Goal: Find specific page/section: Find specific page/section

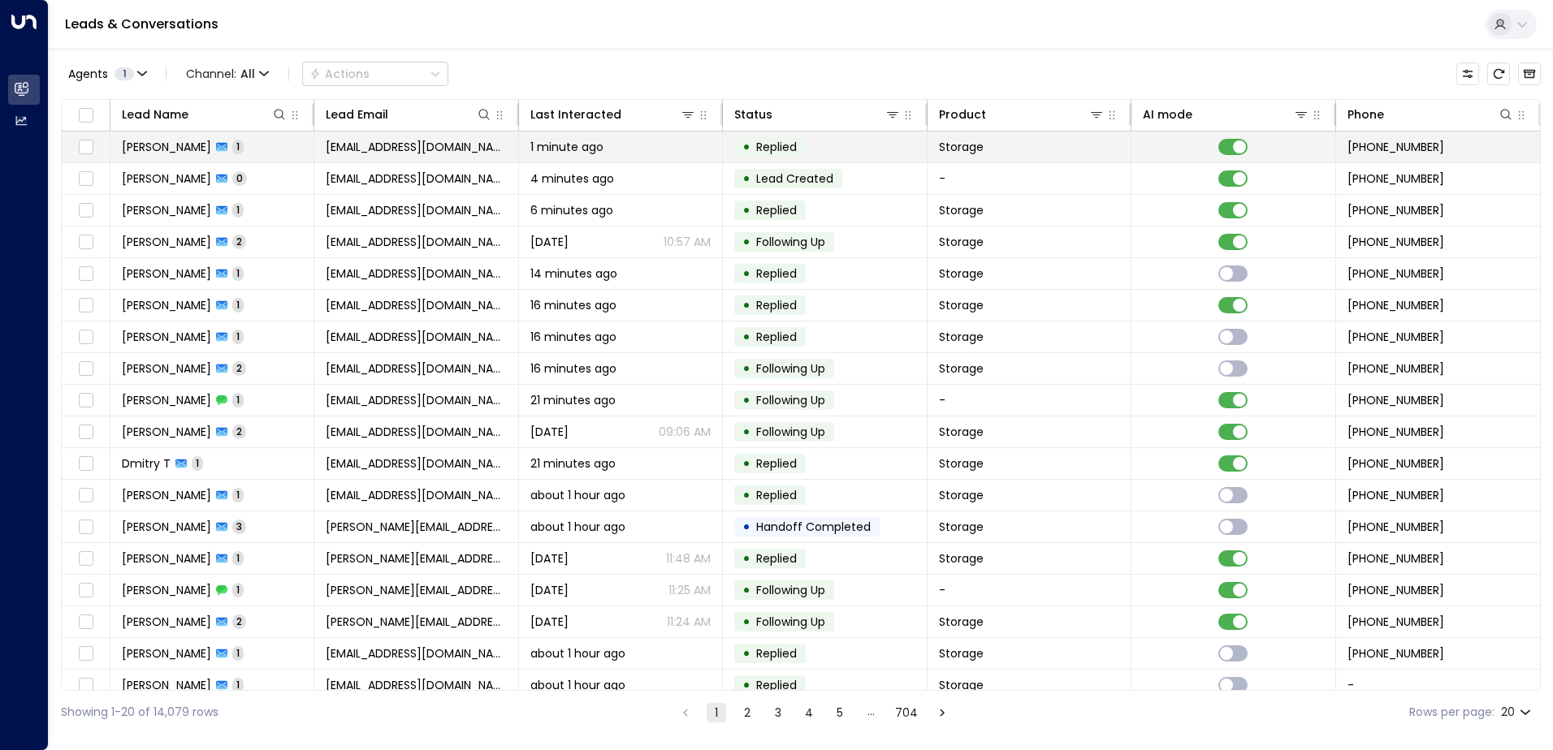
click at [1289, 150] on td at bounding box center [1233, 147] width 204 height 31
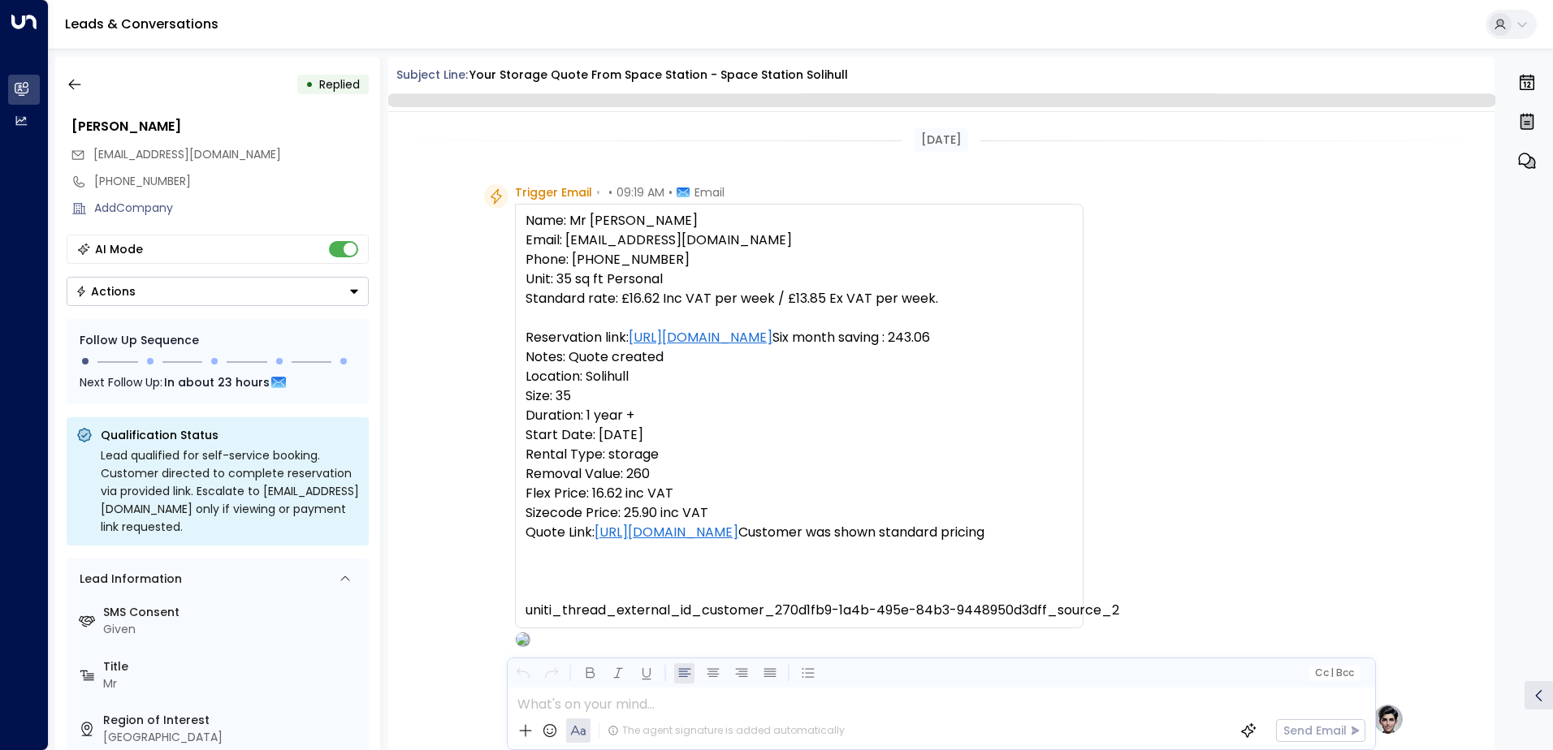
scroll to position [577, 0]
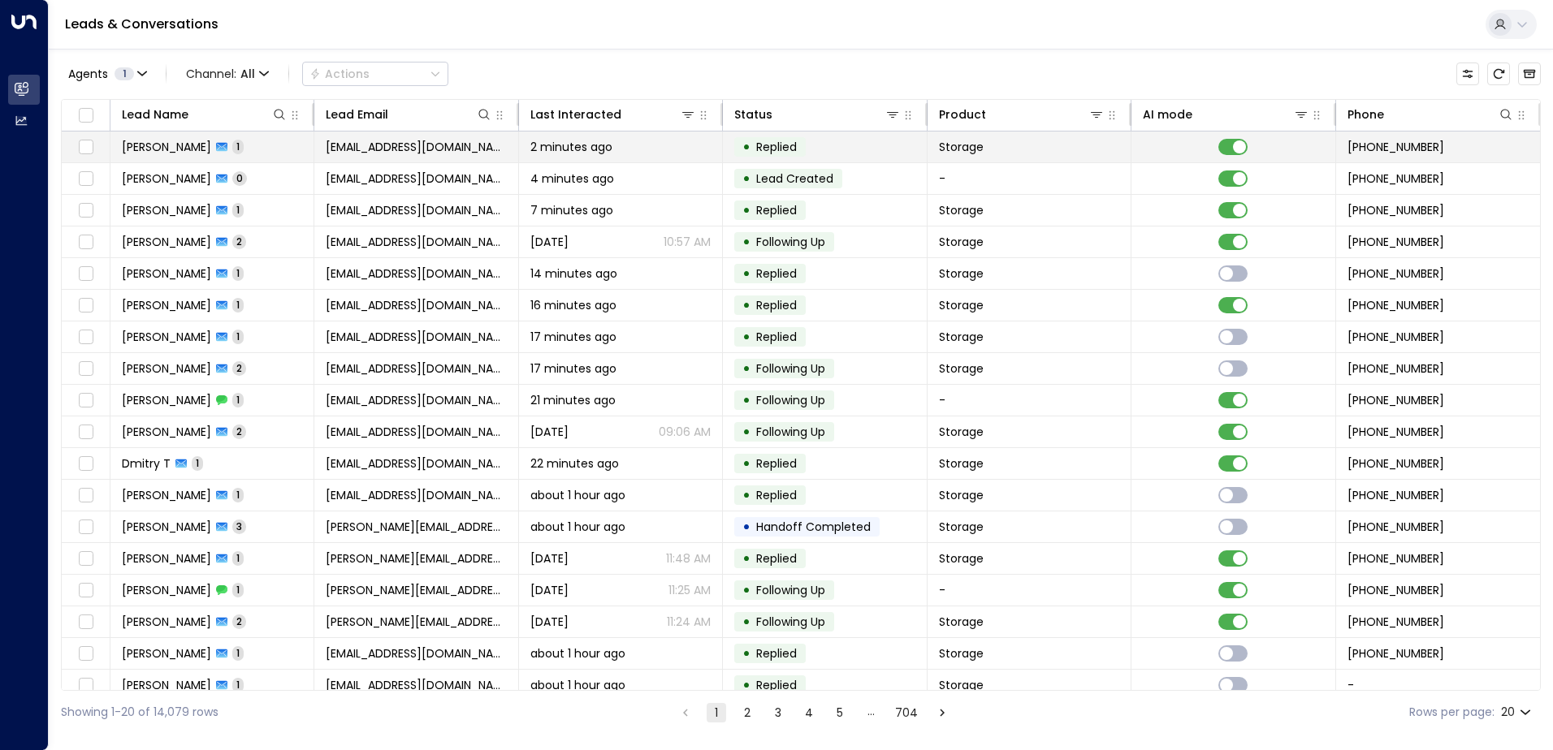
click at [1147, 151] on td at bounding box center [1233, 147] width 204 height 31
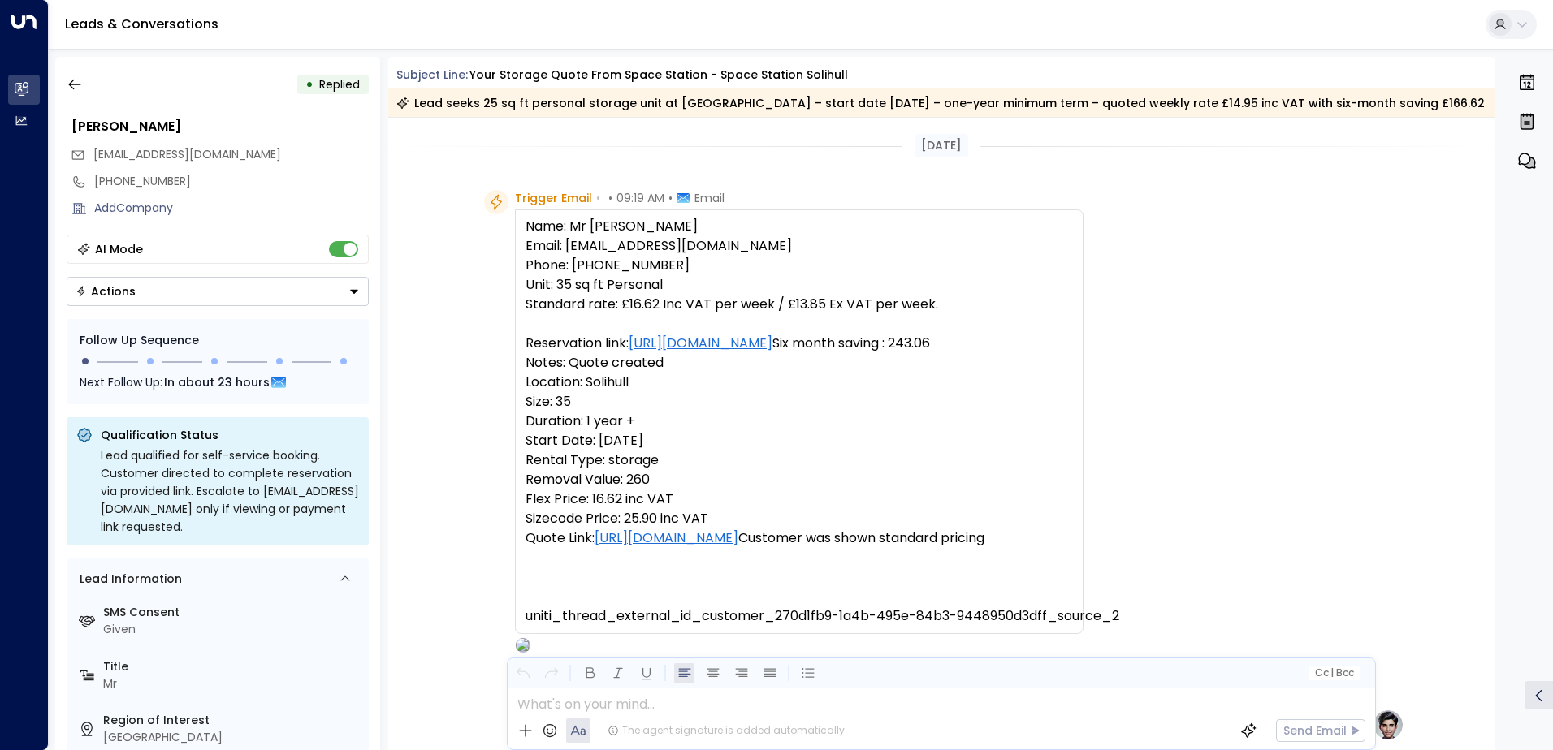
scroll to position [582, 0]
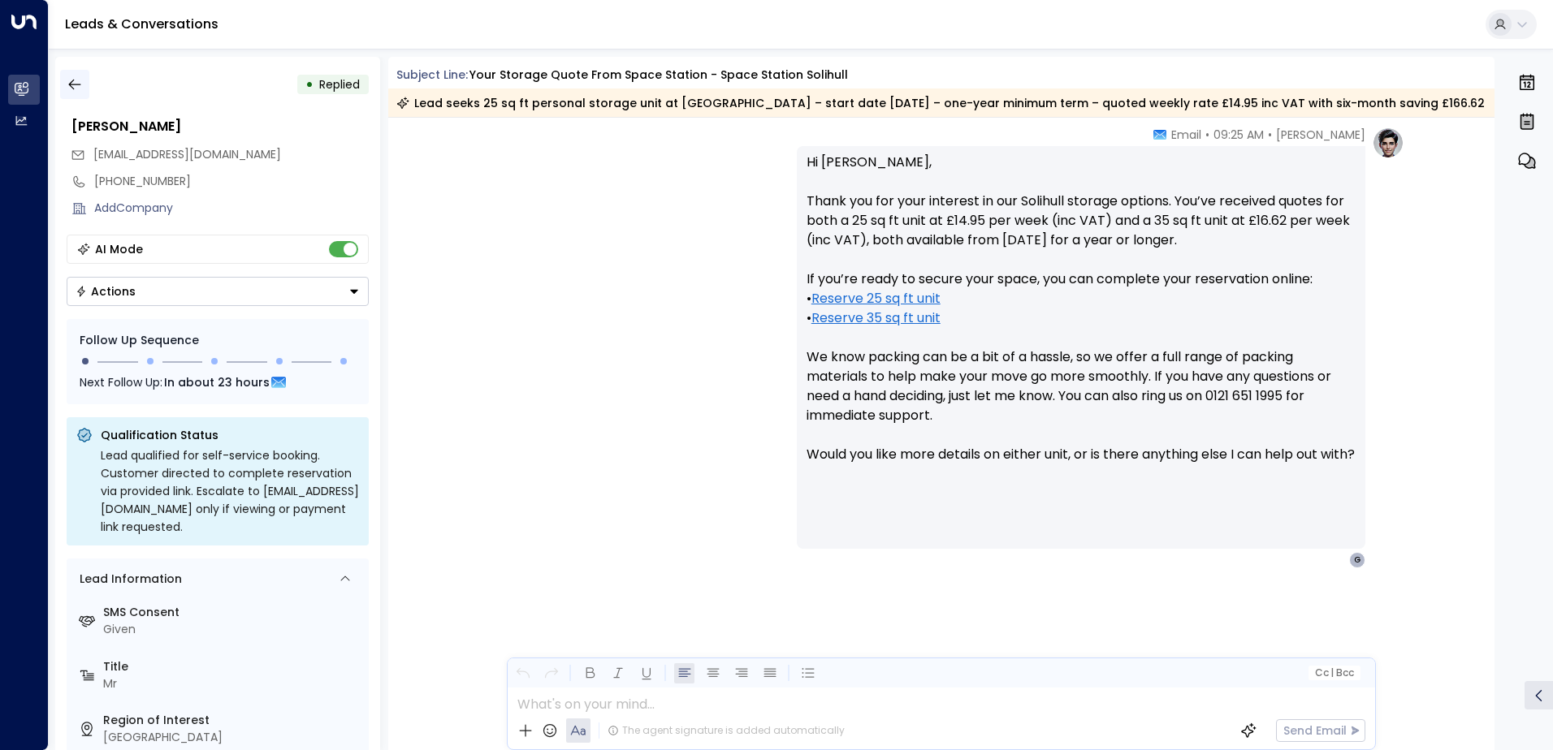
click at [72, 87] on icon "button" at bounding box center [75, 84] width 16 height 16
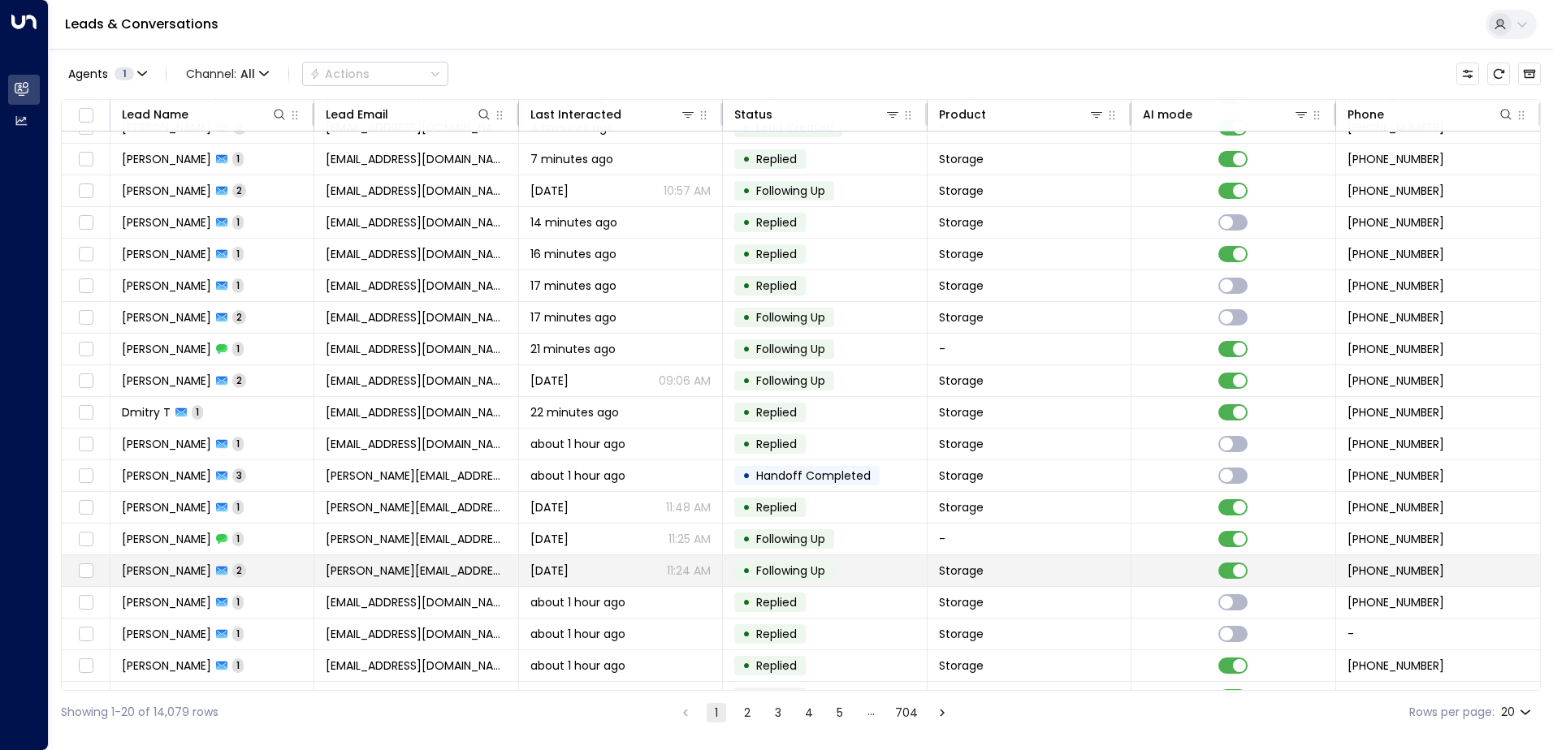
scroll to position [80, 0]
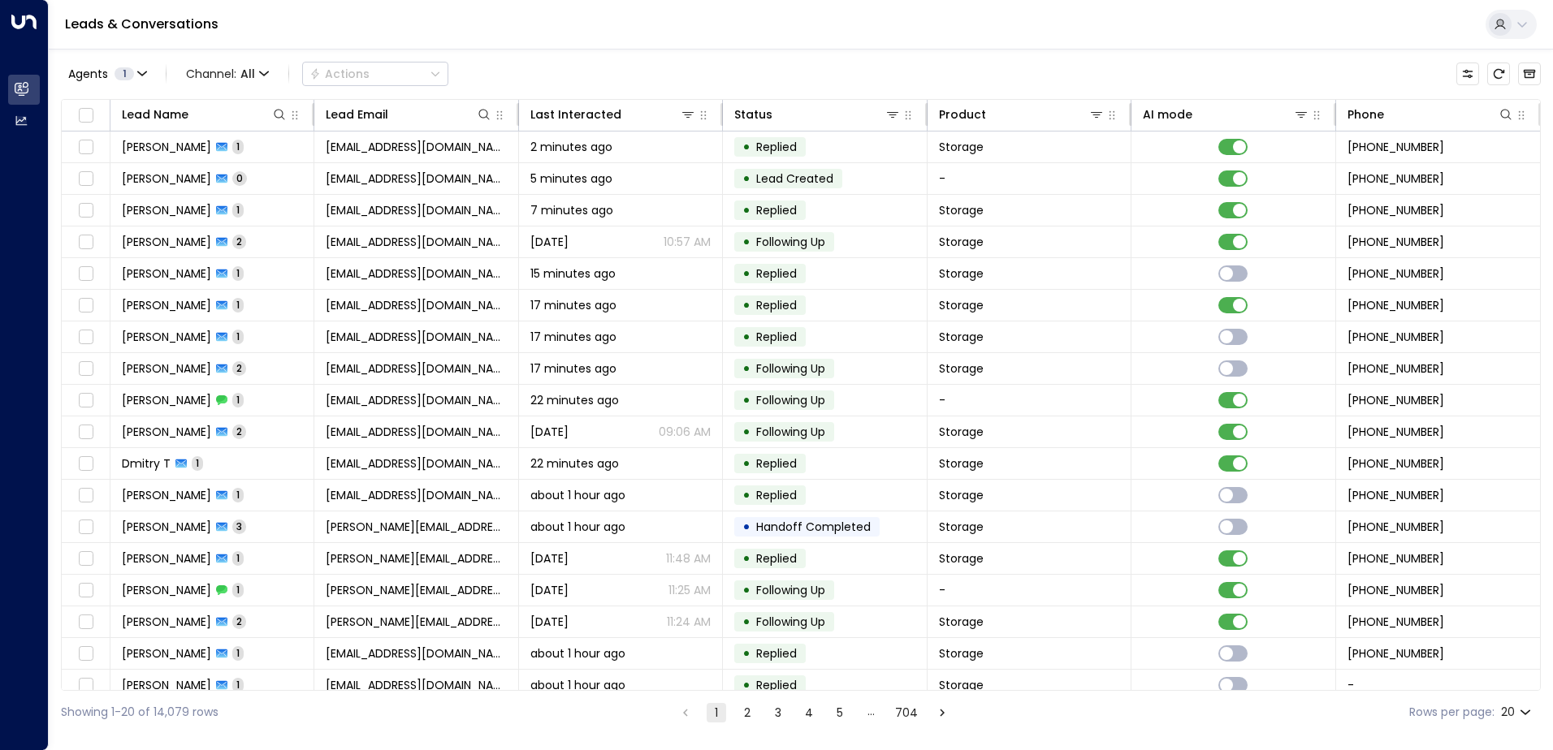
drag, startPoint x: 1523, startPoint y: 693, endPoint x: 1555, endPoint y: 697, distance: 32.7
click at [1552, 697] on html "Overview Leads & Conversations Leads & Conversations Analytics Analytics Leads …" at bounding box center [776, 367] width 1553 height 734
click at [1464, 75] on icon "Customize" at bounding box center [1467, 73] width 13 height 13
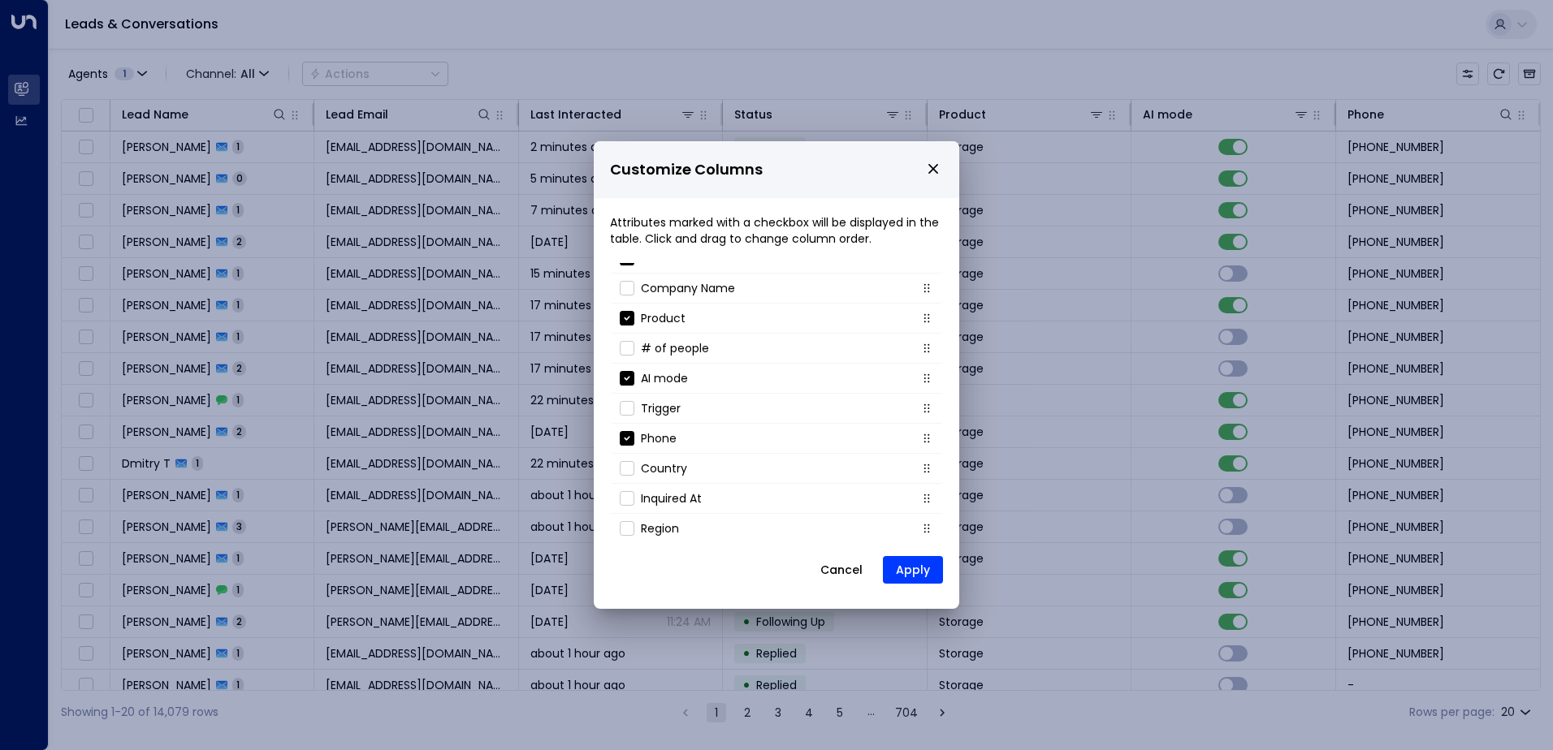
scroll to position [175, 0]
click at [670, 499] on p "Location" at bounding box center [665, 494] width 49 height 16
click at [904, 563] on button "Apply" at bounding box center [913, 570] width 60 height 28
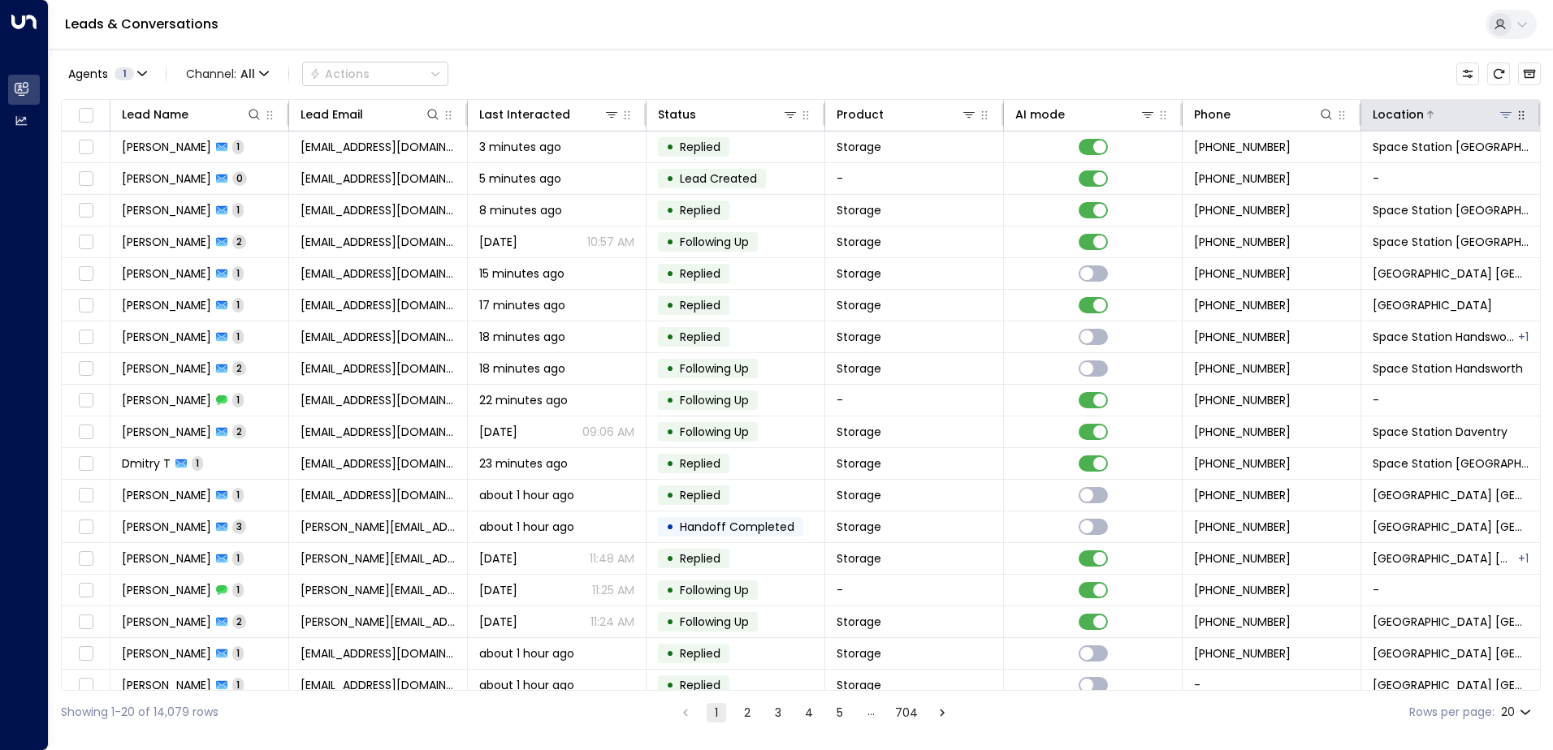
click at [1502, 119] on icon at bounding box center [1505, 114] width 13 height 13
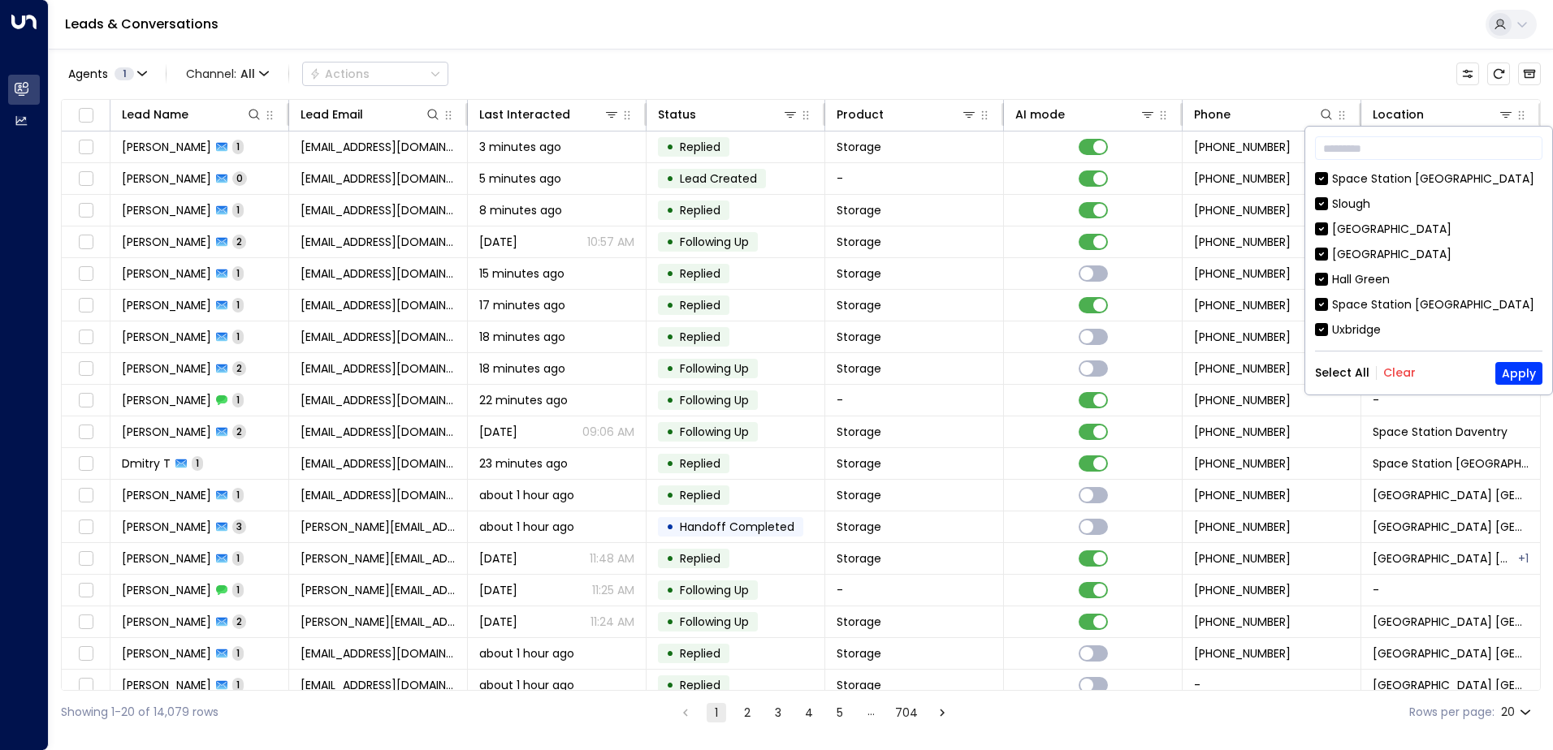
click at [1398, 372] on button "Clear" at bounding box center [1399, 372] width 32 height 13
click at [1427, 300] on div "Space Station [GEOGRAPHIC_DATA]" at bounding box center [1433, 304] width 202 height 17
click at [1367, 305] on div "Space Station [GEOGRAPHIC_DATA]" at bounding box center [1433, 304] width 202 height 17
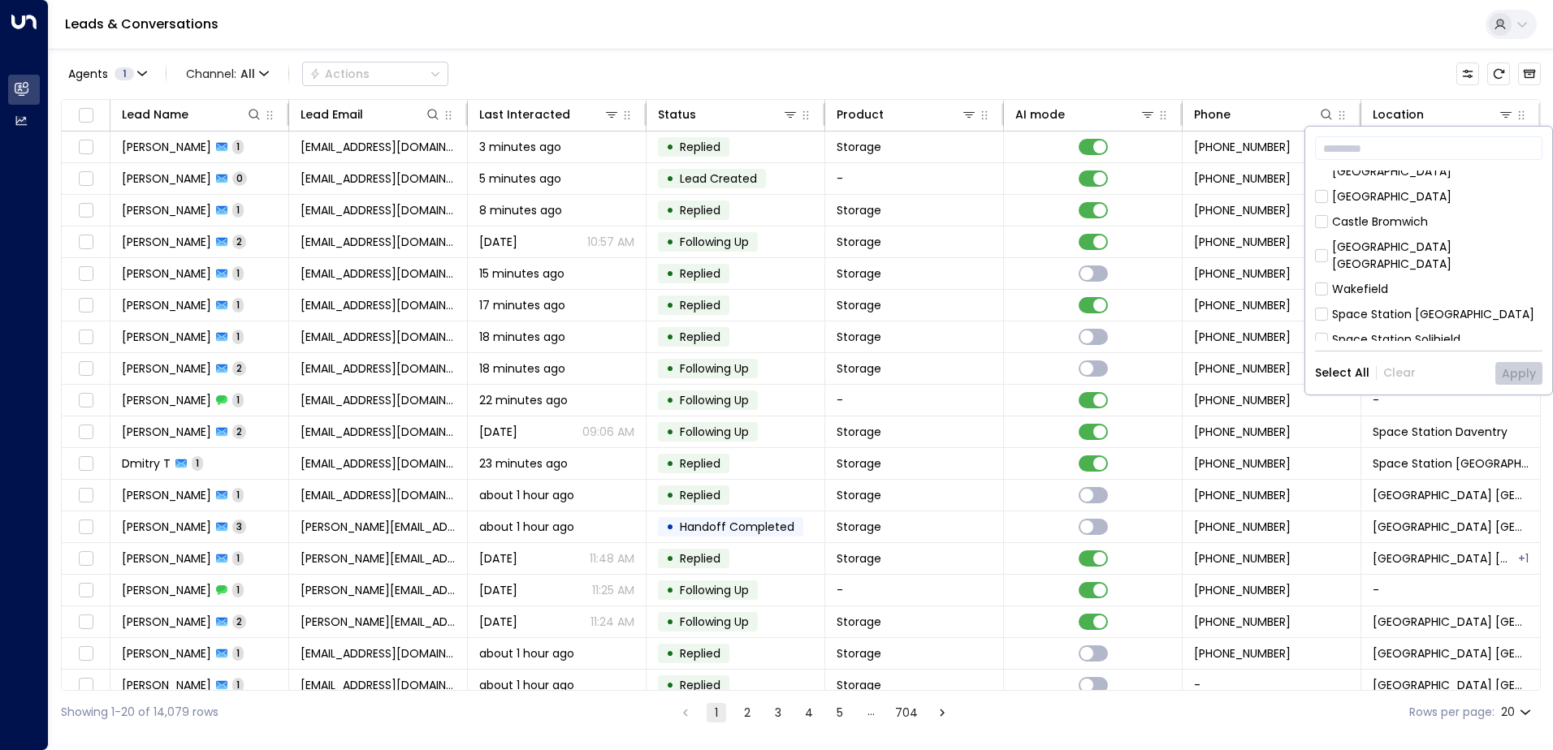
scroll to position [741, 0]
click at [1372, 387] on div "Space Station [GEOGRAPHIC_DATA]" at bounding box center [1433, 395] width 202 height 17
click at [1523, 375] on button "Apply" at bounding box center [1518, 373] width 47 height 23
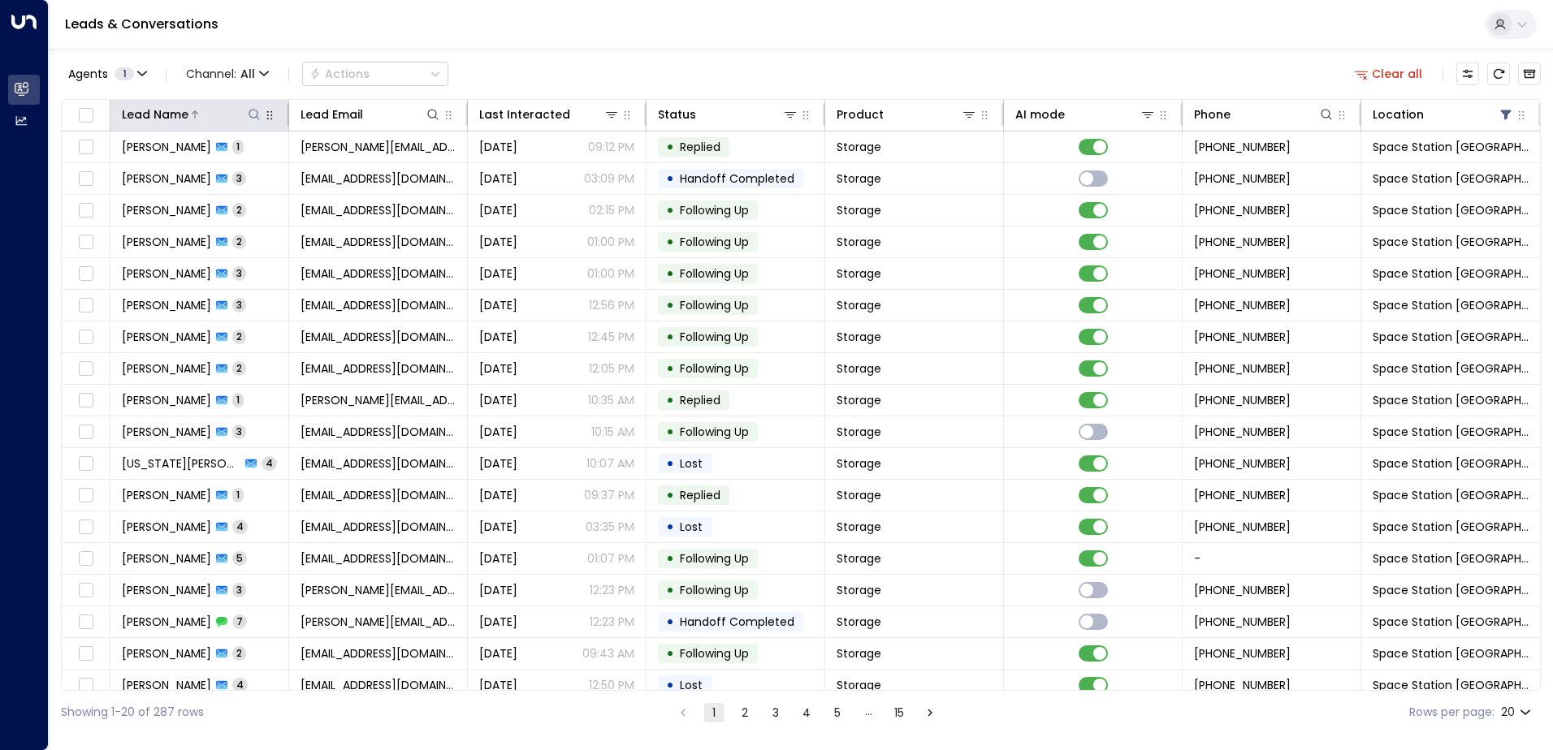
click at [251, 114] on icon at bounding box center [254, 114] width 13 height 13
type input "******"
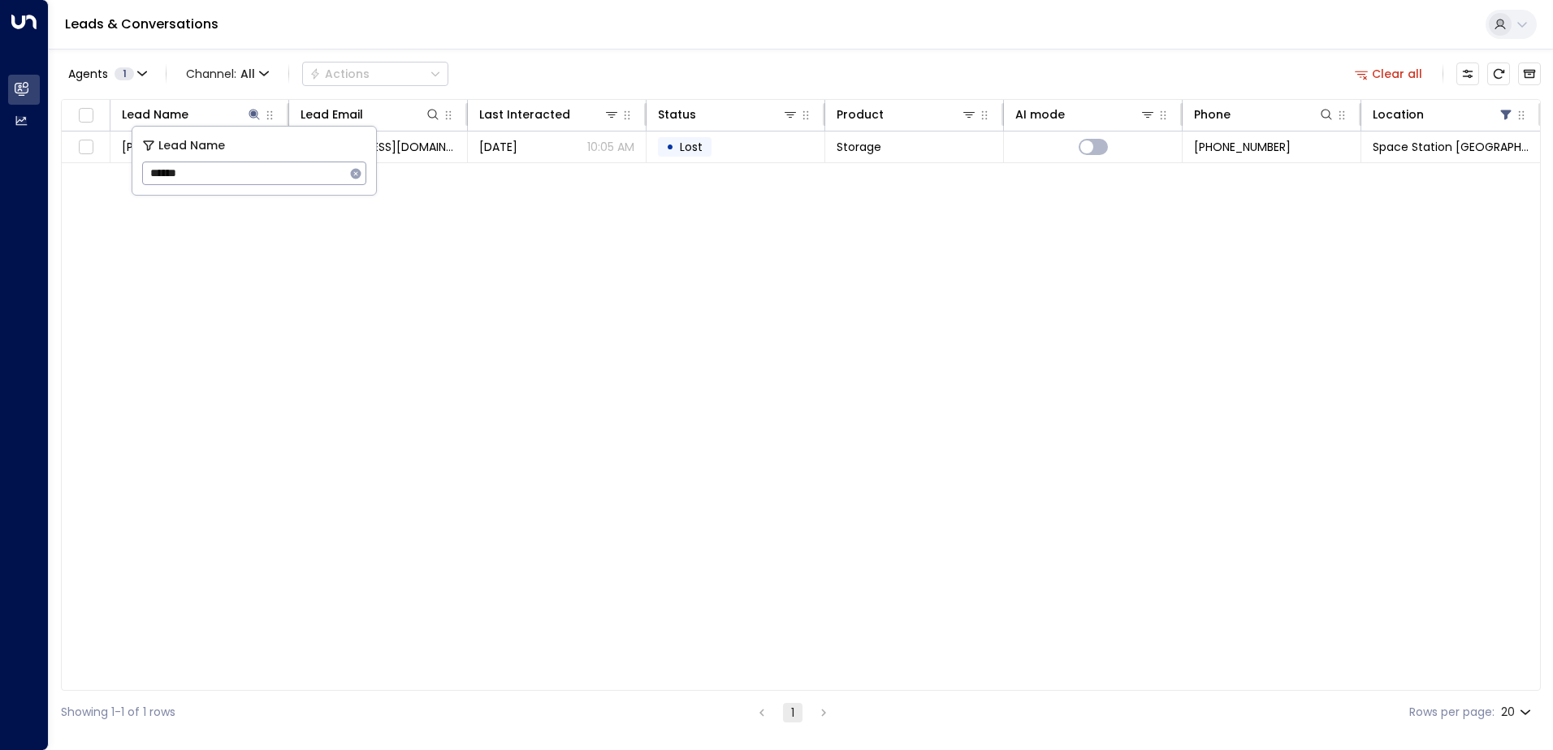
click at [668, 352] on div "Lead Name Lead Email Last Interacted Status Product AI mode Phone Location [PER…" at bounding box center [801, 395] width 1480 height 592
